Goal: Task Accomplishment & Management: Complete application form

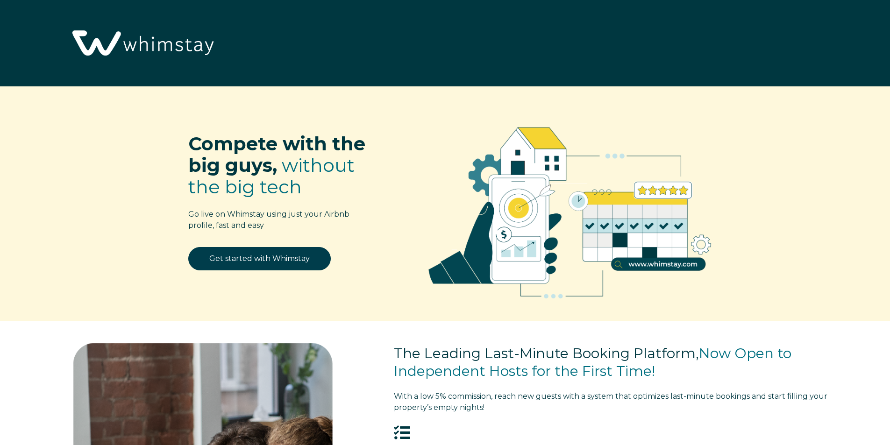
select select "US"
click at [146, 46] on img at bounding box center [141, 44] width 153 height 78
click at [277, 265] on link "Get started with Whimstay" at bounding box center [259, 258] width 142 height 23
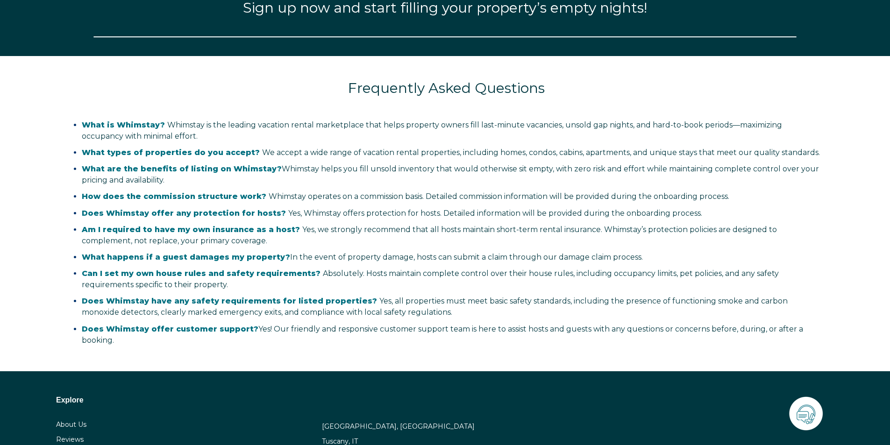
select select "US"
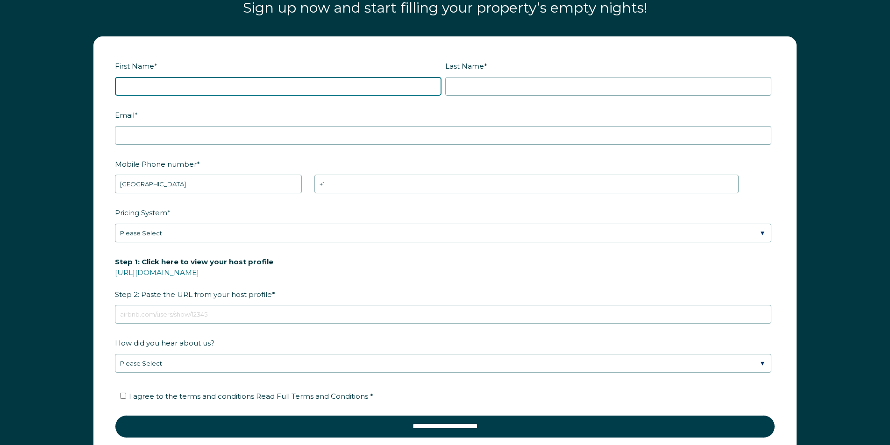
click at [242, 82] on input "First Name *" at bounding box center [278, 86] width 327 height 19
type input "[PERSON_NAME]"
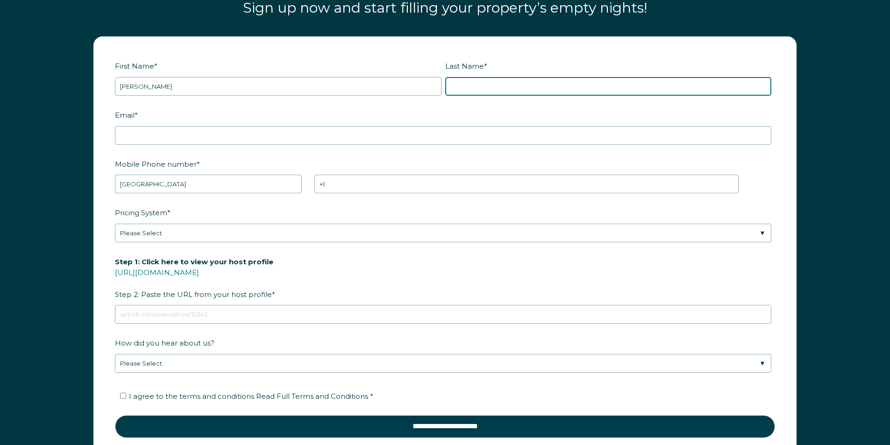
type input "[PERSON_NAME]"
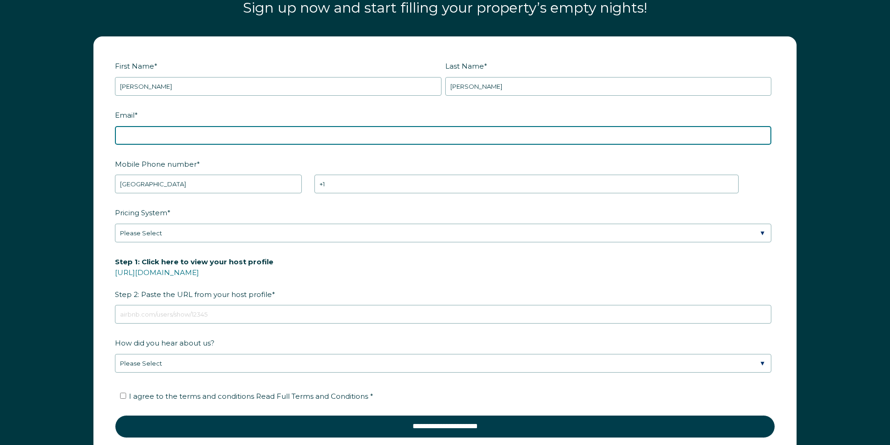
type input "[PERSON_NAME][EMAIL_ADDRESS][DOMAIN_NAME]"
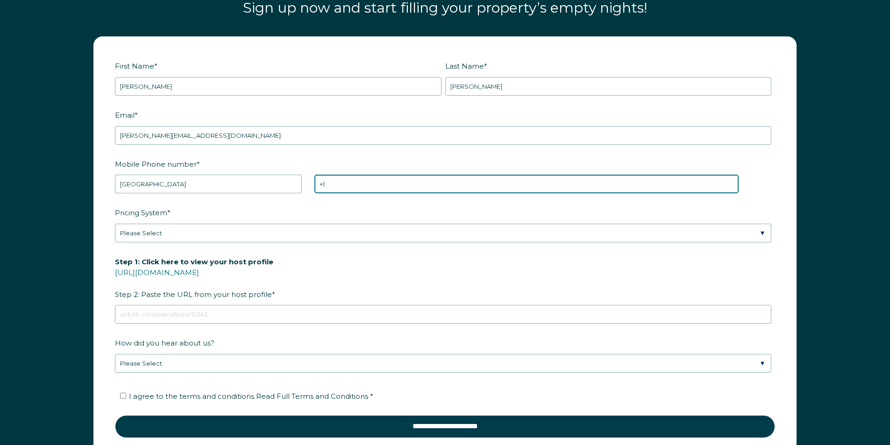
click at [388, 183] on input "+1" at bounding box center [526, 184] width 424 height 19
type input "[PHONE_NUMBER]"
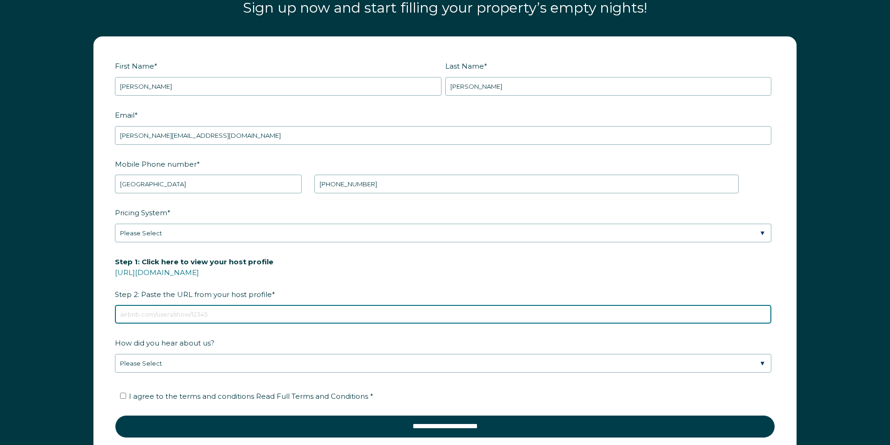
click at [219, 309] on input "Step 1: Click here to view your host profile [URL][DOMAIN_NAME] Step 2: Paste t…" at bounding box center [443, 314] width 656 height 19
paste input "[URL][DOMAIN_NAME]"
type input "[URL][DOMAIN_NAME]"
drag, startPoint x: 312, startPoint y: 317, endPoint x: -2, endPoint y: 298, distance: 314.0
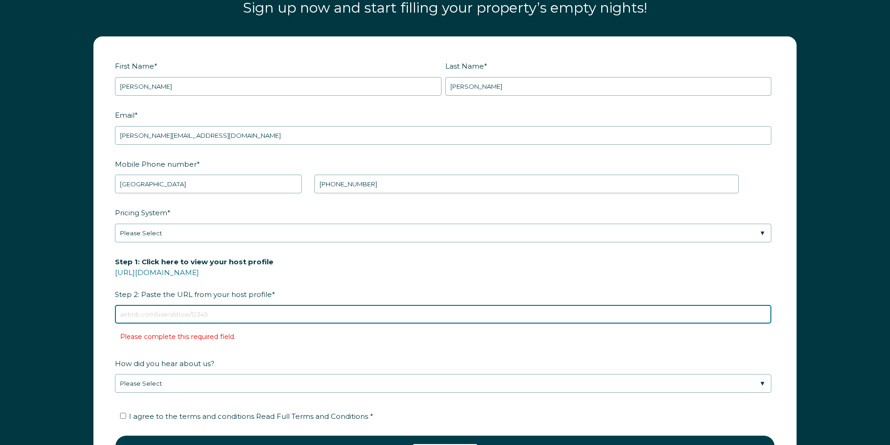
paste input "[URL][DOMAIN_NAME]"
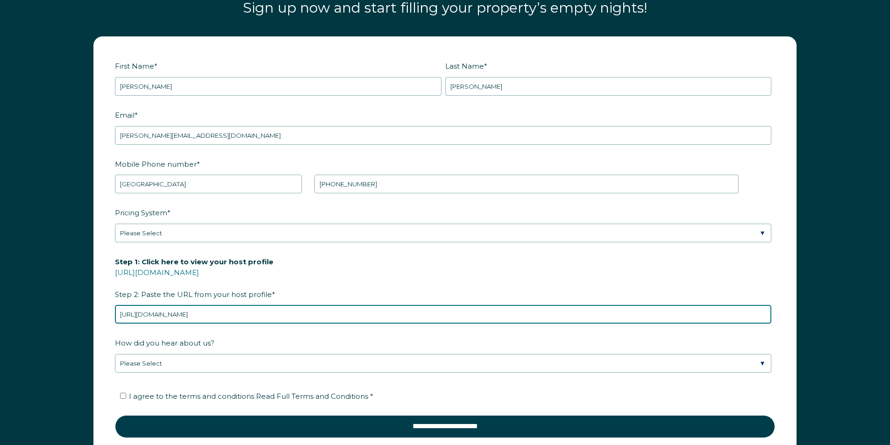
type input "[URL][DOMAIN_NAME]"
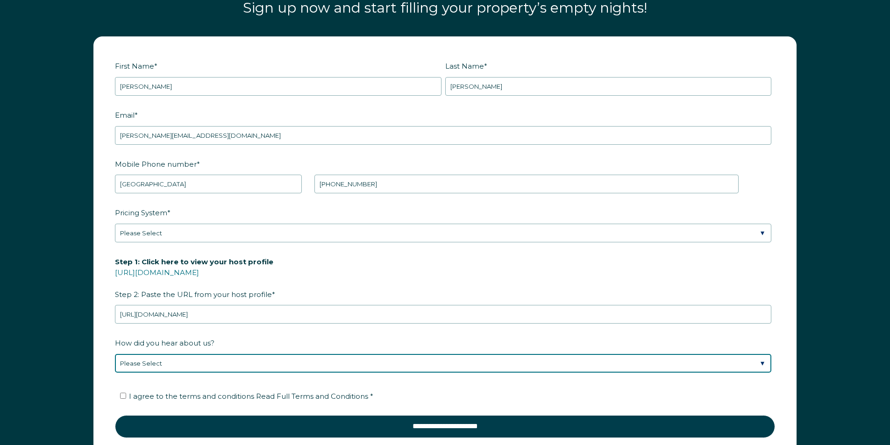
click at [167, 361] on select "Please Select Discovered Whimstay at an event or conference Found Whimstay thro…" at bounding box center [443, 363] width 656 height 19
select select "Other"
click at [115, 354] on select "Please Select Discovered Whimstay at an event or conference Found Whimstay thro…" at bounding box center [443, 363] width 656 height 19
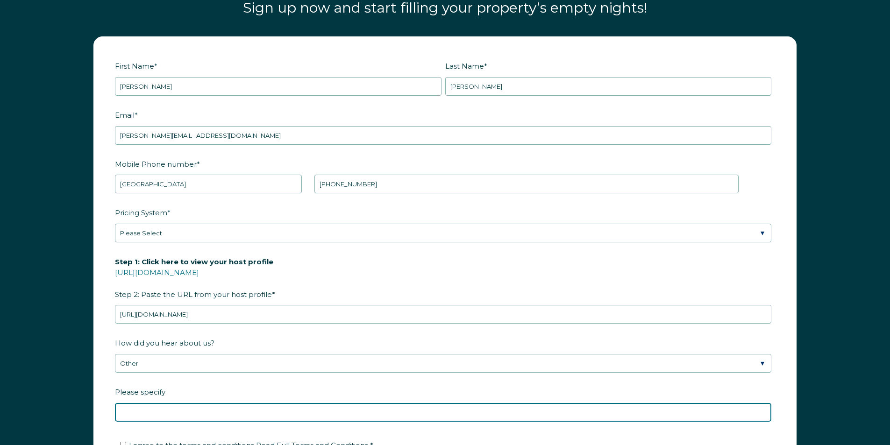
click at [155, 411] on input "Please specify" at bounding box center [443, 412] width 656 height 19
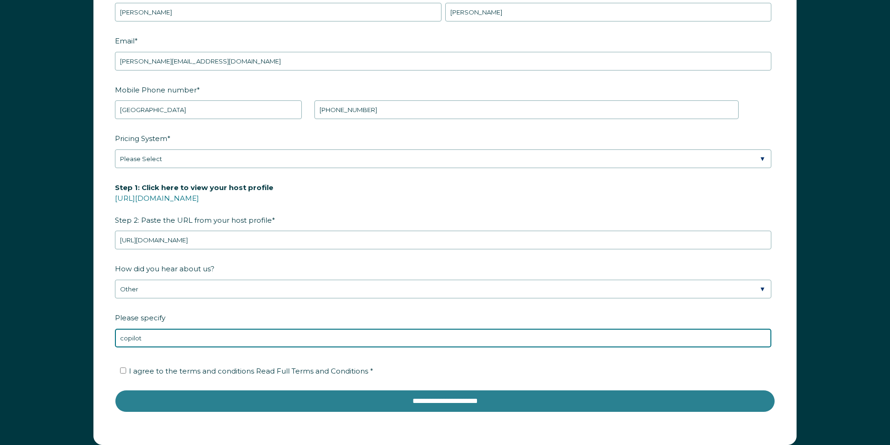
scroll to position [1473, 0]
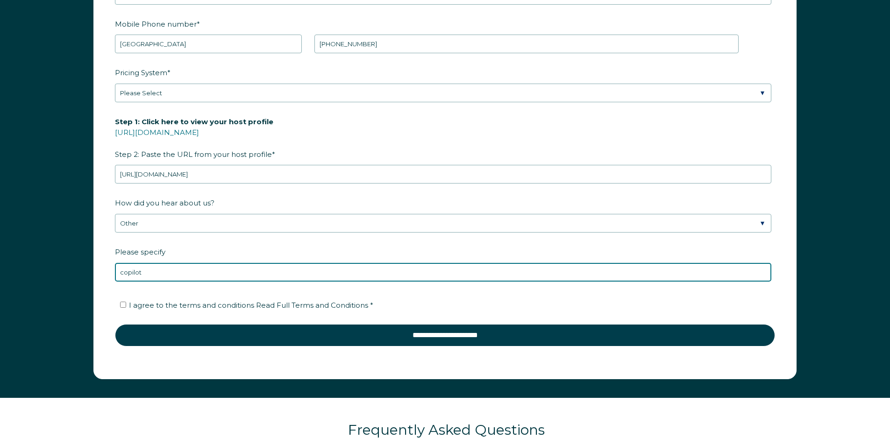
type input "copilot"
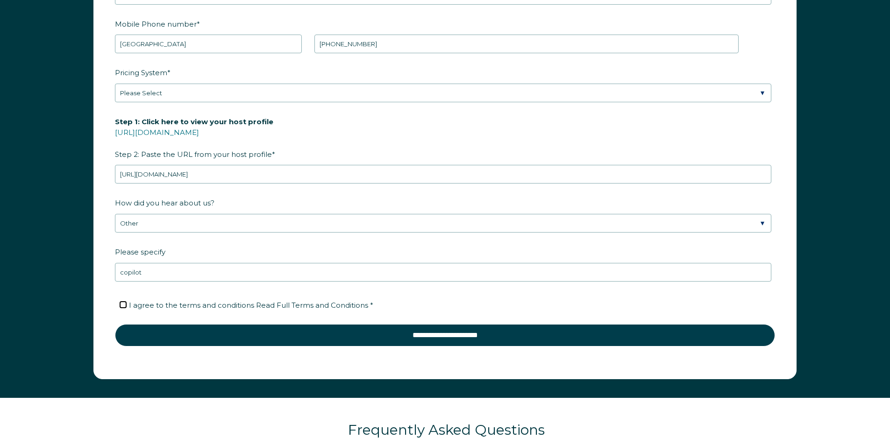
click at [121, 304] on input "I agree to the terms and conditions Read Full Terms and Conditions *" at bounding box center [123, 305] width 6 height 6
checkbox input "true"
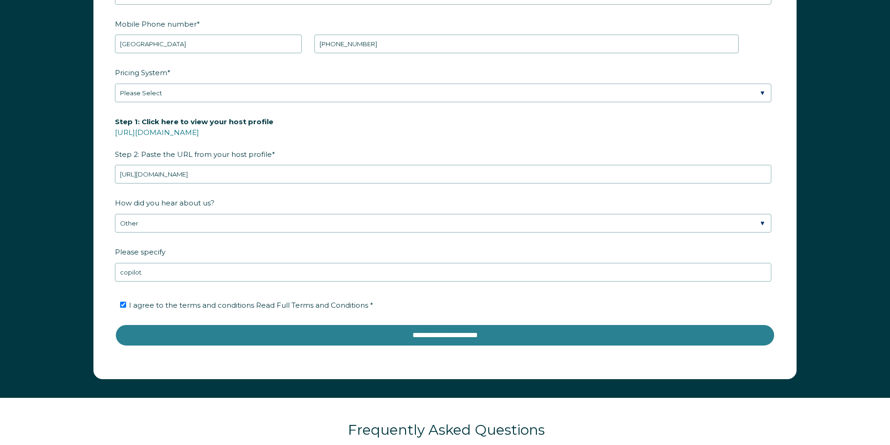
click at [437, 334] on input "**********" at bounding box center [445, 335] width 660 height 22
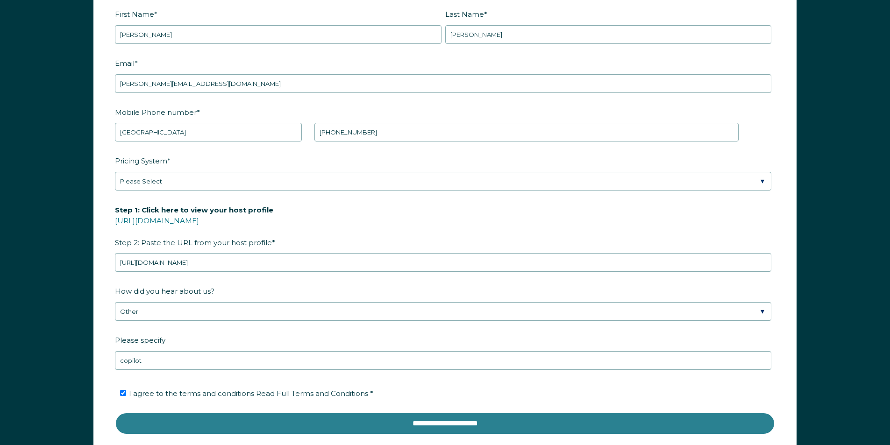
scroll to position [1380, 0]
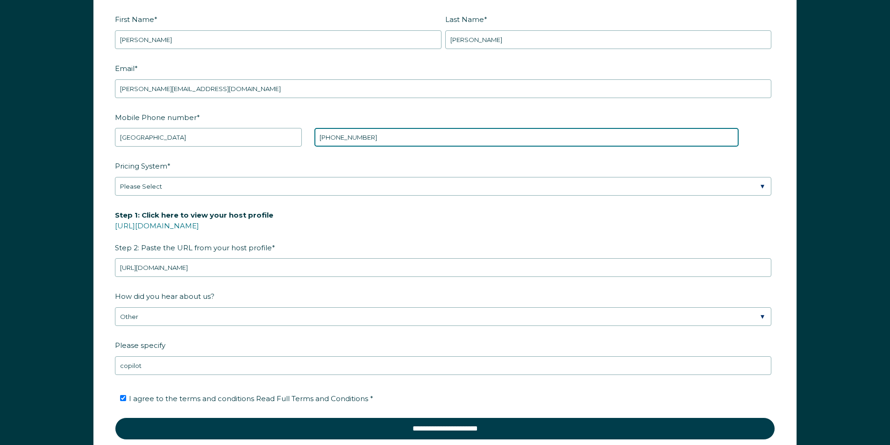
drag, startPoint x: 327, startPoint y: 139, endPoint x: 275, endPoint y: 140, distance: 52.8
click at [275, 140] on div "* [GEOGRAPHIC_DATA] (‫[GEOGRAPHIC_DATA]‬‎) [GEOGRAPHIC_DATA] ([GEOGRAPHIC_DATA]…" at bounding box center [427, 137] width 624 height 19
type input "[PHONE_NUMBER]"
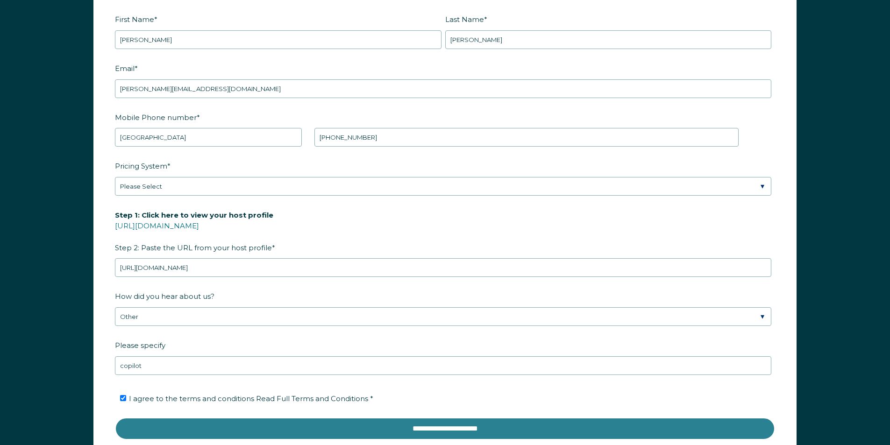
click at [276, 426] on input "**********" at bounding box center [445, 429] width 660 height 22
